Goal: Task Accomplishment & Management: Use online tool/utility

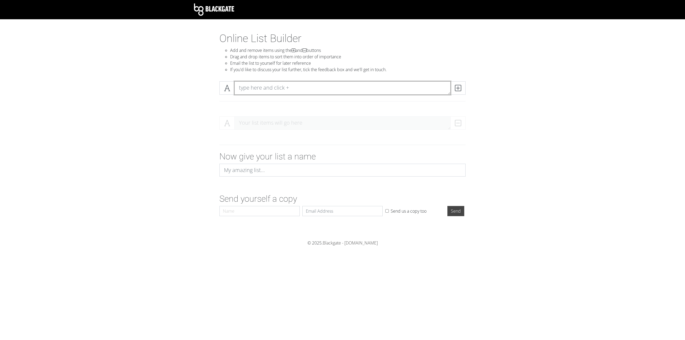
click at [276, 85] on textarea at bounding box center [343, 87] width 216 height 13
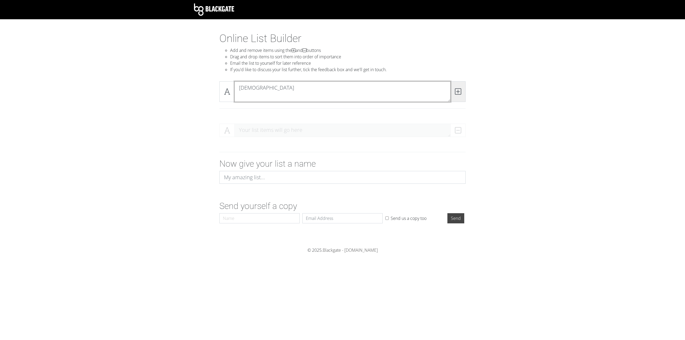
type textarea "[DEMOGRAPHIC_DATA]"
click at [460, 93] on icon at bounding box center [458, 91] width 6 height 5
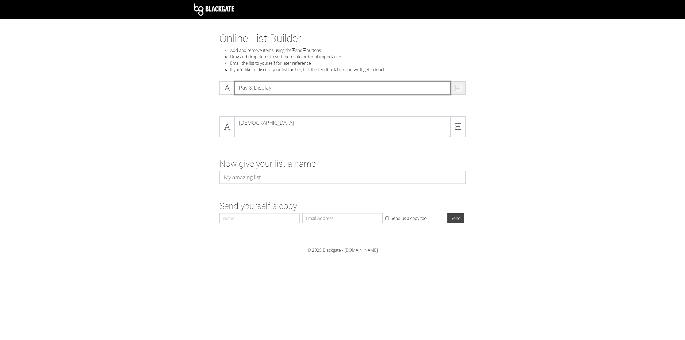
type textarea "Pay & Display"
click at [463, 91] on span at bounding box center [458, 87] width 15 height 13
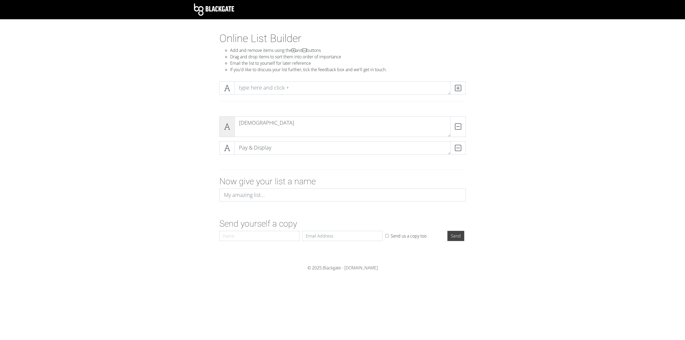
click at [227, 124] on icon at bounding box center [227, 126] width 6 height 5
click at [226, 129] on icon at bounding box center [227, 126] width 6 height 5
click at [227, 133] on span at bounding box center [227, 126] width 15 height 21
click at [280, 86] on textarea at bounding box center [343, 87] width 216 height 13
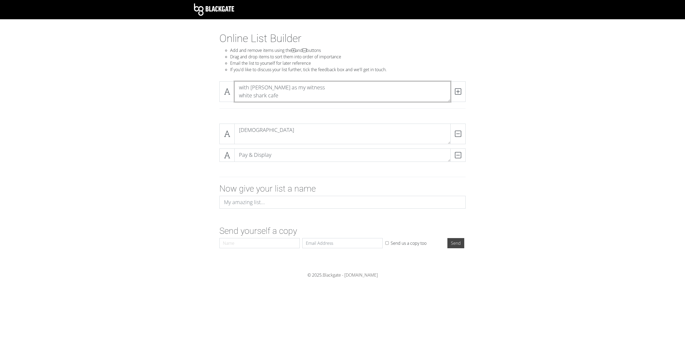
scroll to position [0, 0]
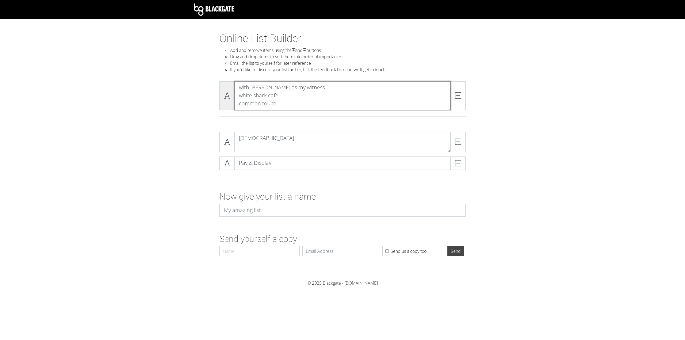
drag, startPoint x: 290, startPoint y: 101, endPoint x: 228, endPoint y: 93, distance: 62.9
click at [228, 93] on div "with [PERSON_NAME] as my witness white shark cafe common touch" at bounding box center [343, 95] width 246 height 29
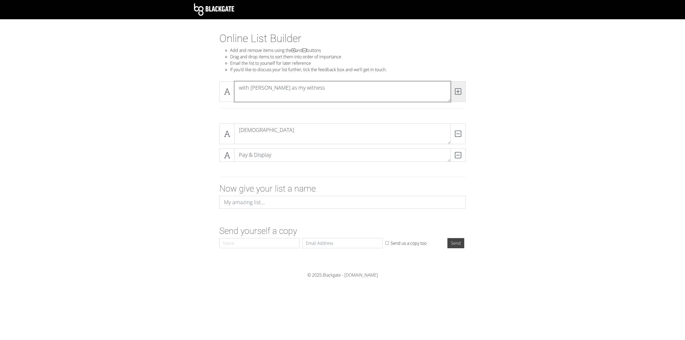
type textarea "with [PERSON_NAME] as my witness"
click at [459, 92] on icon at bounding box center [458, 91] width 6 height 5
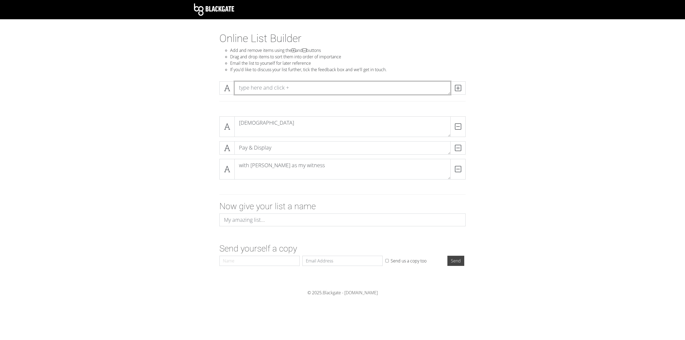
paste textarea "white shark cafe common touch"
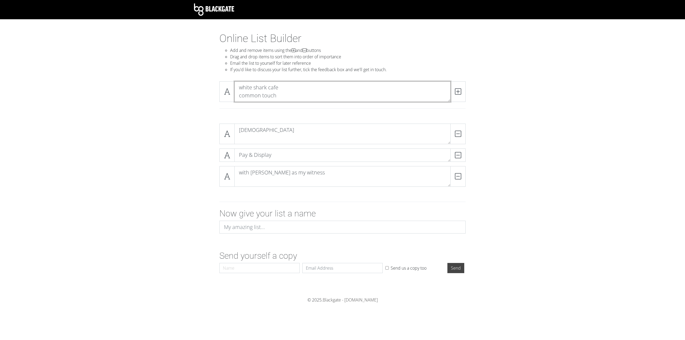
scroll to position [0, 0]
drag, startPoint x: 274, startPoint y: 96, endPoint x: 241, endPoint y: 97, distance: 32.7
click at [220, 95] on div "white shark cafe common touch" at bounding box center [343, 91] width 246 height 21
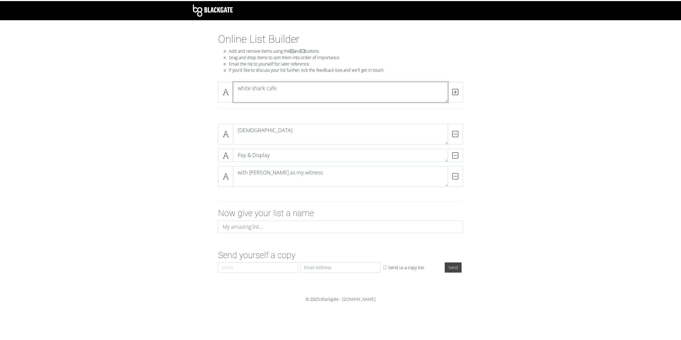
scroll to position [0, 0]
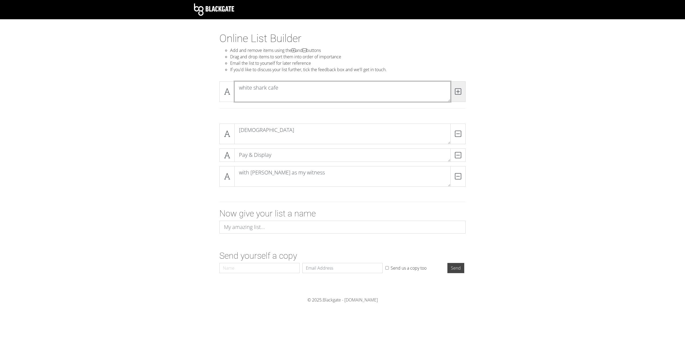
type textarea "white shark cafe"
click at [454, 93] on span at bounding box center [458, 91] width 15 height 21
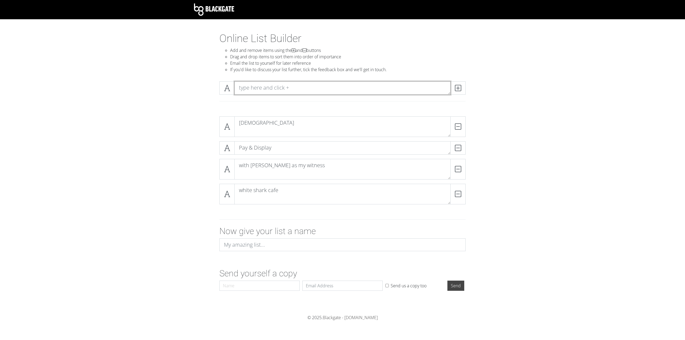
paste textarea "common touch"
type textarea "common touch"
click at [452, 88] on span at bounding box center [458, 87] width 15 height 13
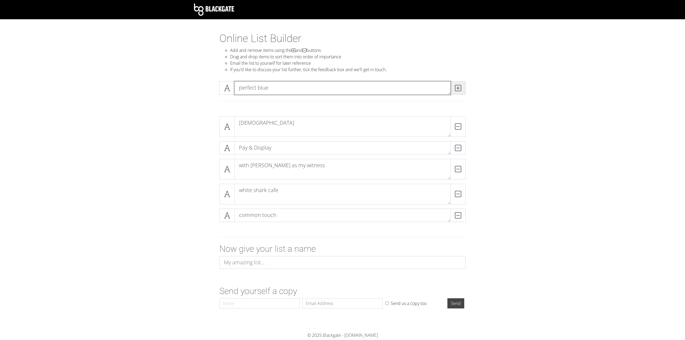
type textarea "perfect blue"
click at [455, 87] on icon at bounding box center [458, 87] width 6 height 5
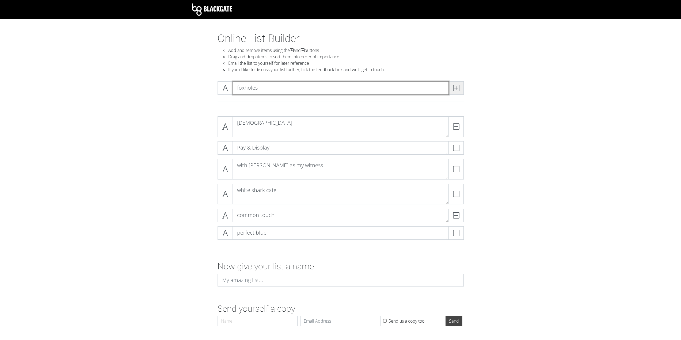
type textarea "foxholes"
click at [455, 87] on icon at bounding box center [456, 87] width 6 height 5
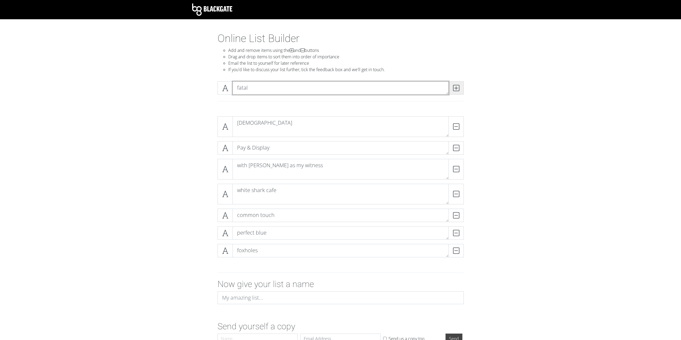
type textarea "fatal"
click at [455, 87] on icon at bounding box center [456, 87] width 6 height 5
type textarea "deathbox"
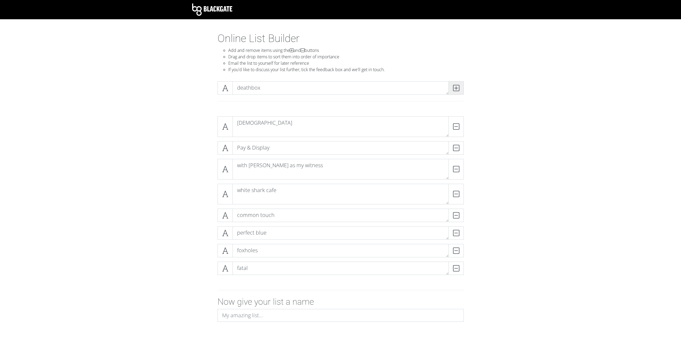
click at [455, 87] on icon at bounding box center [456, 87] width 6 height 5
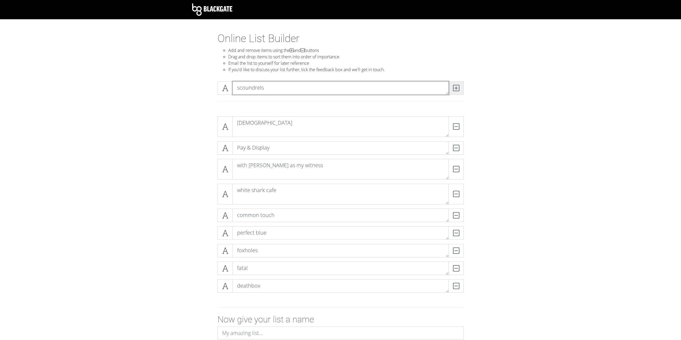
type textarea "scoundrels"
click at [455, 87] on icon at bounding box center [456, 87] width 6 height 5
type textarea "monochrome"
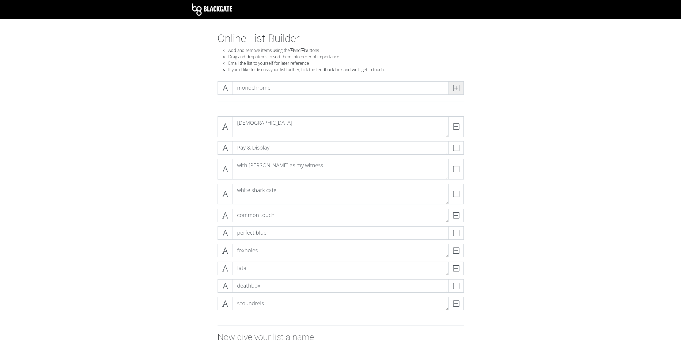
click at [455, 87] on icon at bounding box center [456, 87] width 6 height 5
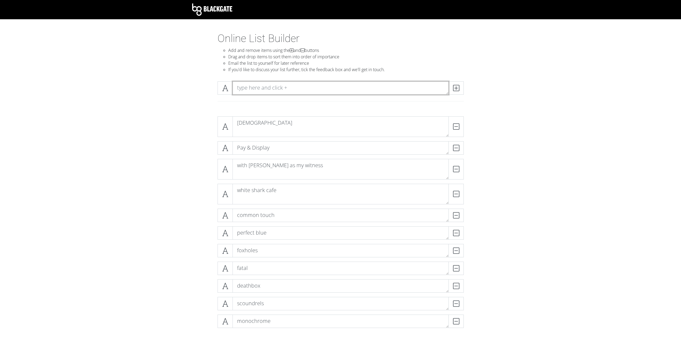
click at [281, 92] on textarea at bounding box center [341, 87] width 216 height 13
type textarea "------------------------------------------------------------------"
click at [458, 87] on icon at bounding box center [456, 87] width 6 height 5
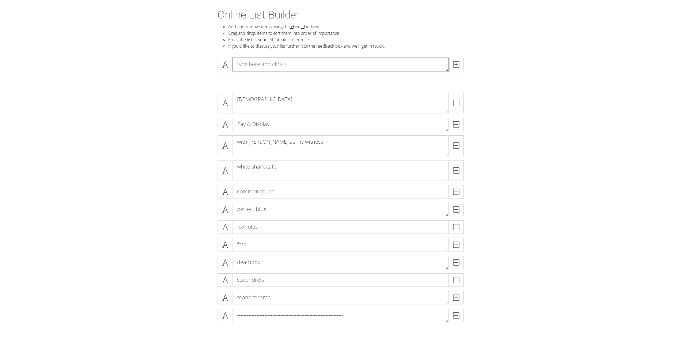
scroll to position [27, 0]
click at [226, 95] on icon at bounding box center [225, 96] width 6 height 5
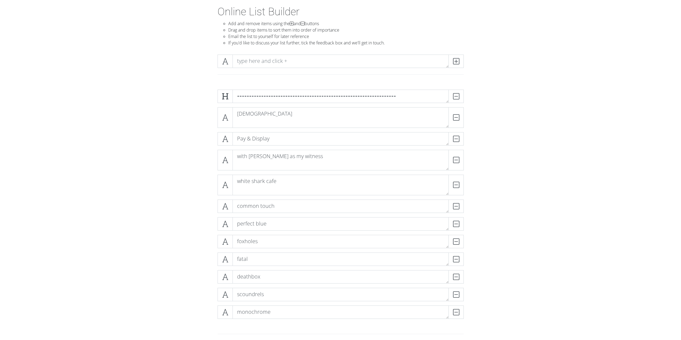
scroll to position [0, 0]
click at [372, 121] on textarea "[DEMOGRAPHIC_DATA]" at bounding box center [341, 117] width 216 height 21
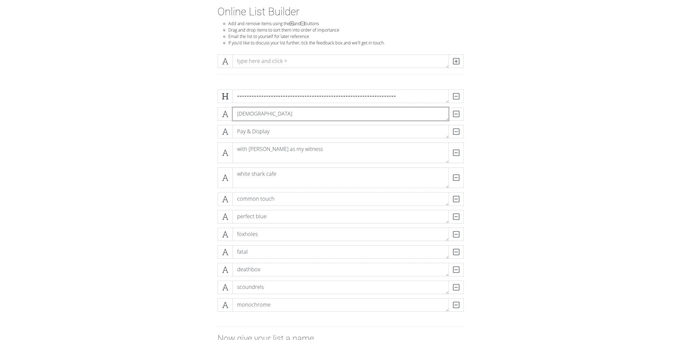
type textarea "[DEMOGRAPHIC_DATA]"
click at [357, 160] on textarea "with [PERSON_NAME] as my witness" at bounding box center [341, 153] width 216 height 21
type textarea "with [PERSON_NAME] as my witness"
click at [325, 184] on div "white shark cafe DELETE" at bounding box center [340, 172] width 249 height 25
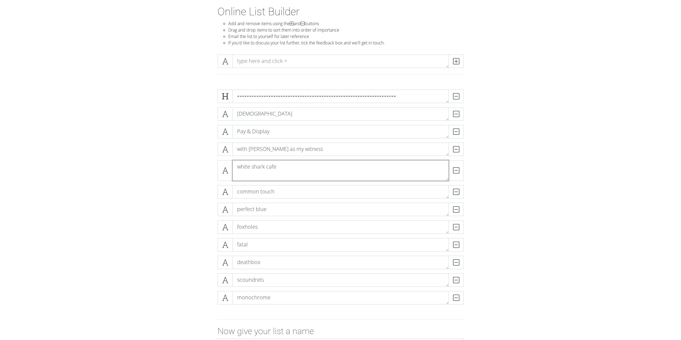
click at [327, 178] on textarea "white shark cafe" at bounding box center [341, 170] width 216 height 21
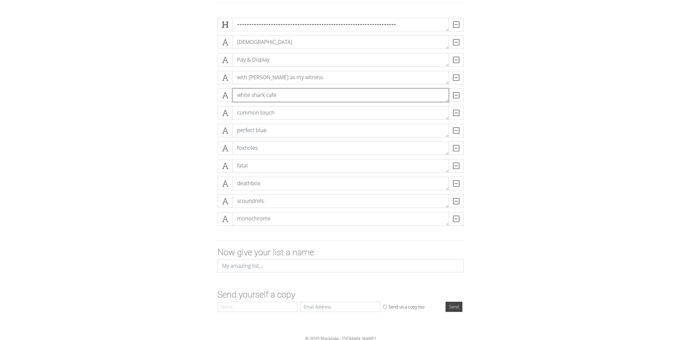
scroll to position [100, 0]
type textarea "white shark cafe"
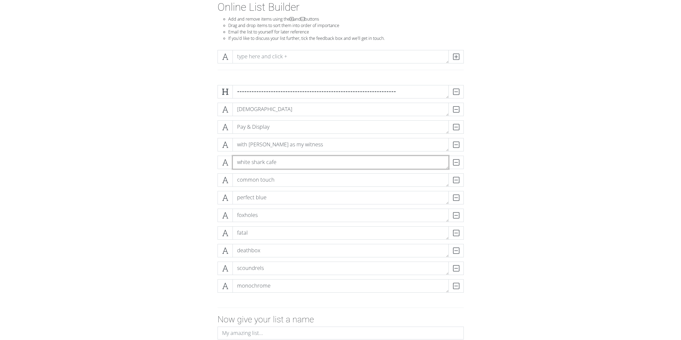
scroll to position [0, 0]
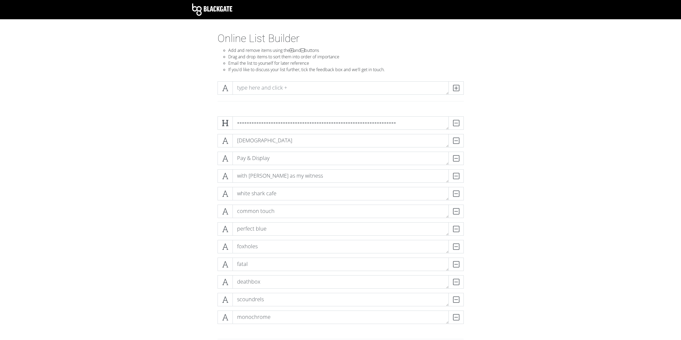
click at [535, 99] on section "Online List Builder Add and remove items using the and buttons Drag and drop it…" at bounding box center [340, 233] width 681 height 402
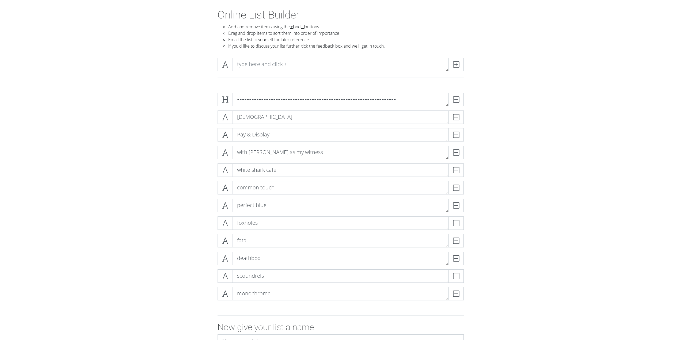
scroll to position [27, 0]
click at [238, 150] on textarea "with [PERSON_NAME] as my witness" at bounding box center [341, 149] width 216 height 13
click at [249, 150] on textarea "With [PERSON_NAME] as my witness" at bounding box center [341, 149] width 216 height 13
click at [262, 149] on textarea "With [PERSON_NAME] as my witness" at bounding box center [341, 149] width 216 height 13
click at [269, 150] on textarea "With [PERSON_NAME] As my witness" at bounding box center [341, 149] width 216 height 13
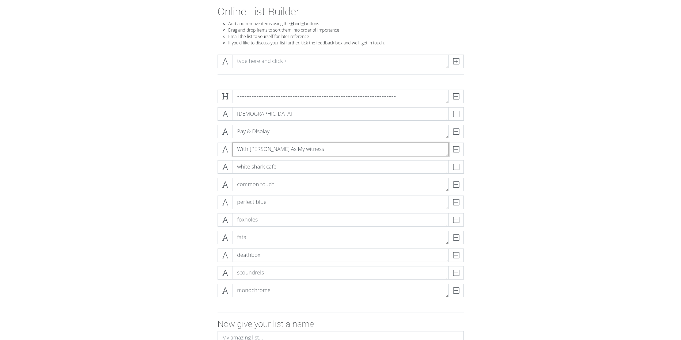
drag, startPoint x: 280, startPoint y: 150, endPoint x: 277, endPoint y: 150, distance: 2.7
click at [277, 150] on textarea "With [PERSON_NAME] As My witness" at bounding box center [341, 149] width 216 height 13
type textarea "With [PERSON_NAME] As My Witness"
click at [238, 167] on textarea "white shark cafe" at bounding box center [341, 166] width 216 height 13
click at [252, 167] on textarea "White shark cafe" at bounding box center [341, 166] width 216 height 13
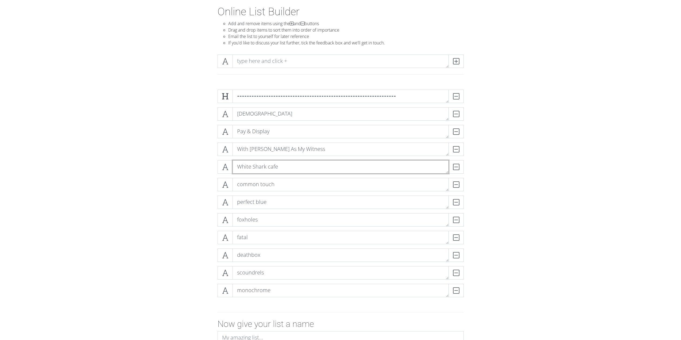
drag, startPoint x: 271, startPoint y: 168, endPoint x: 267, endPoint y: 167, distance: 4.1
click at [267, 167] on textarea "White Shark cafe" at bounding box center [341, 166] width 216 height 13
click at [270, 166] on textarea "White Shark cafe" at bounding box center [341, 166] width 216 height 13
type textarea "White Shark Cafe"
click at [239, 186] on textarea "common touch" at bounding box center [341, 184] width 216 height 13
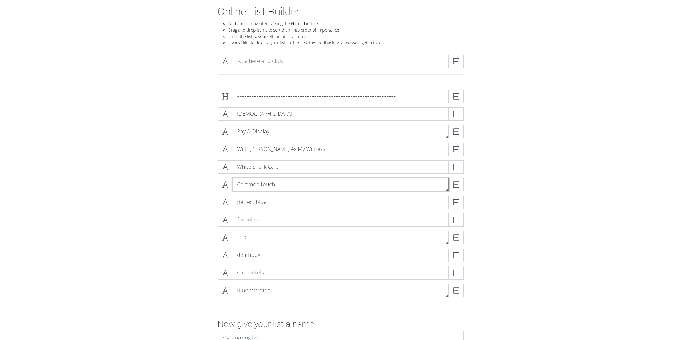
click at [262, 185] on textarea "Common touch" at bounding box center [341, 184] width 216 height 13
type textarea "Common Touch"
click at [239, 202] on textarea "perfect blue" at bounding box center [341, 202] width 216 height 13
drag, startPoint x: 254, startPoint y: 202, endPoint x: 257, endPoint y: 203, distance: 3.1
click at [256, 203] on textarea "Perfect blue" at bounding box center [341, 202] width 216 height 13
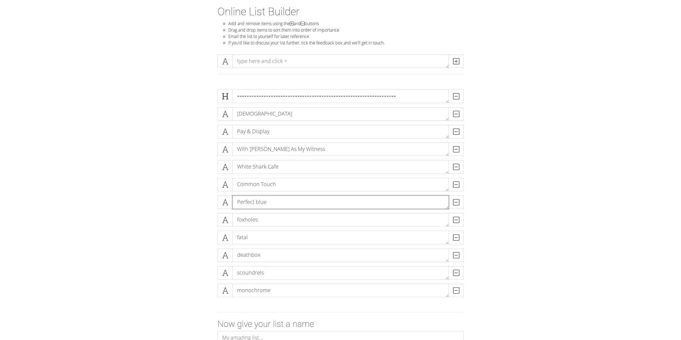
click at [258, 203] on textarea "Perfect blue" at bounding box center [341, 202] width 216 height 13
type textarea "Perfect Blue"
click at [239, 219] on textarea "foxholes" at bounding box center [341, 219] width 216 height 13
type textarea "Foxholes"
click at [239, 236] on textarea "fatal" at bounding box center [341, 237] width 216 height 13
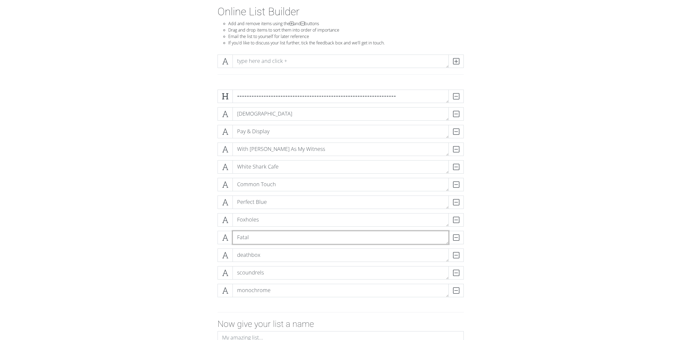
type textarea "Fatal"
click at [239, 256] on textarea "deathbox" at bounding box center [341, 255] width 216 height 13
type textarea "Deathbox"
click at [239, 273] on textarea "scoundrels" at bounding box center [341, 272] width 216 height 13
type textarea "Scoundrels"
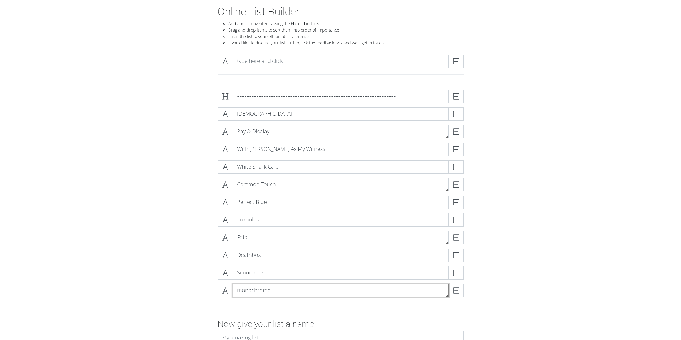
click at [240, 290] on textarea "monochrome" at bounding box center [341, 290] width 216 height 13
type textarea "Monochrome"
click at [534, 255] on form "------------------------------------------------------------------ DELETE [DEMO…" at bounding box center [340, 235] width 681 height 301
click at [228, 131] on span at bounding box center [225, 131] width 15 height 13
click at [230, 118] on span at bounding box center [225, 113] width 15 height 13
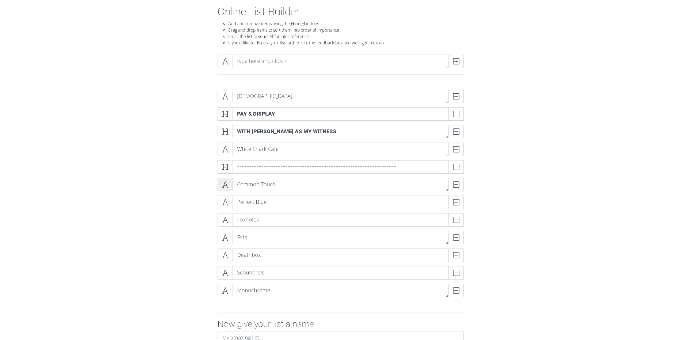
click at [231, 185] on span at bounding box center [225, 184] width 15 height 13
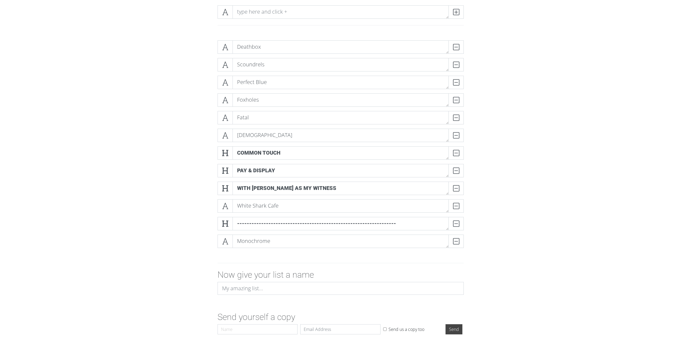
scroll to position [74, 0]
